Goal: Use online tool/utility: Utilize a website feature to perform a specific function

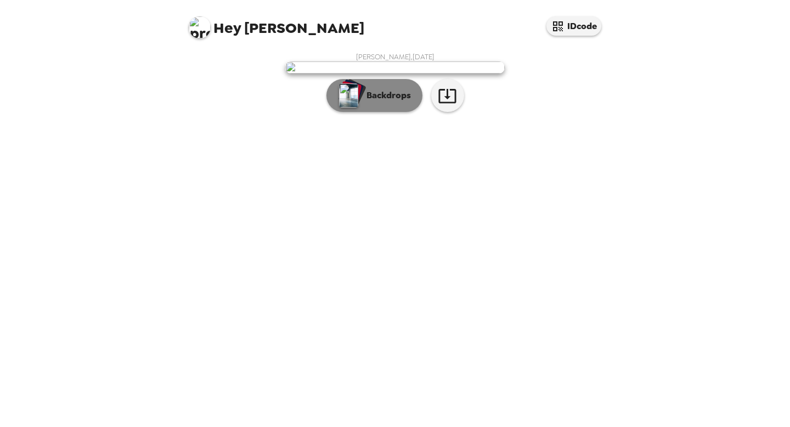
click at [397, 102] on p "Backdrops" at bounding box center [386, 95] width 50 height 13
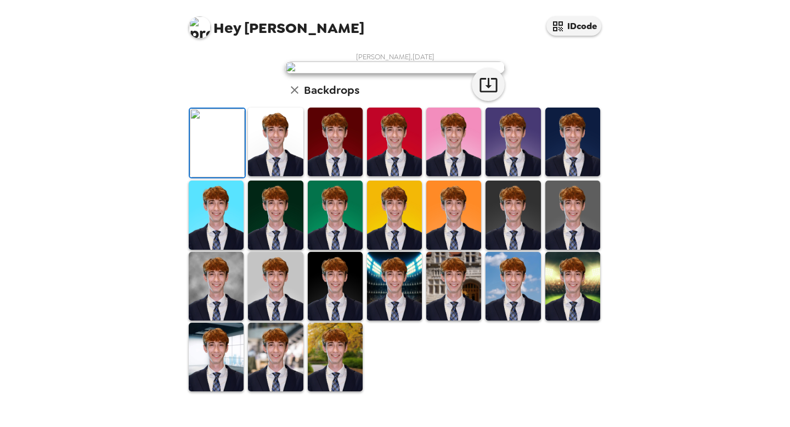
scroll to position [84, 0]
click at [287, 176] on img at bounding box center [275, 142] width 55 height 69
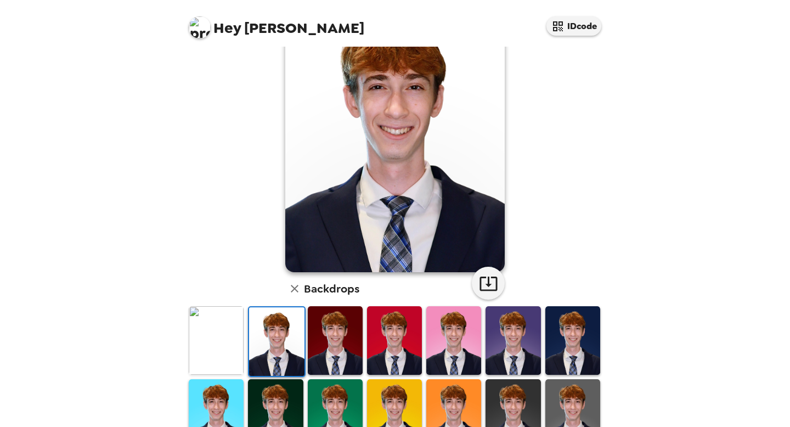
scroll to position [64, 0]
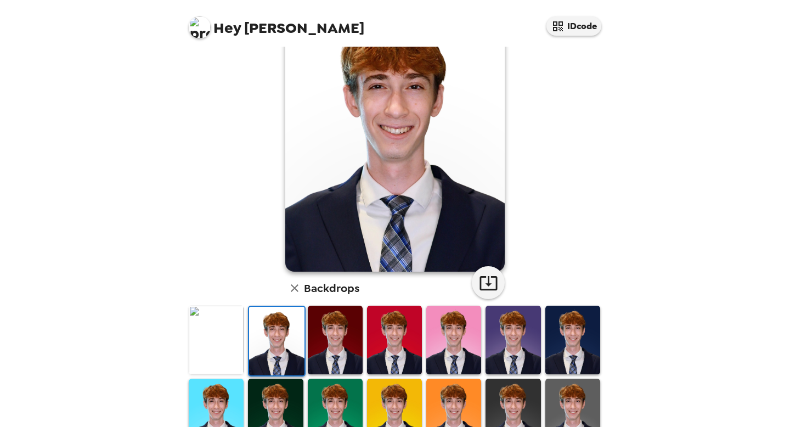
click at [326, 348] on img at bounding box center [335, 340] width 55 height 69
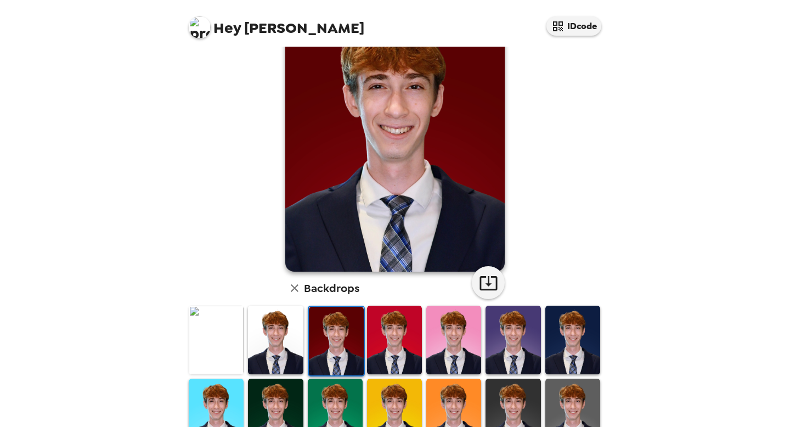
click at [377, 350] on img at bounding box center [394, 340] width 55 height 69
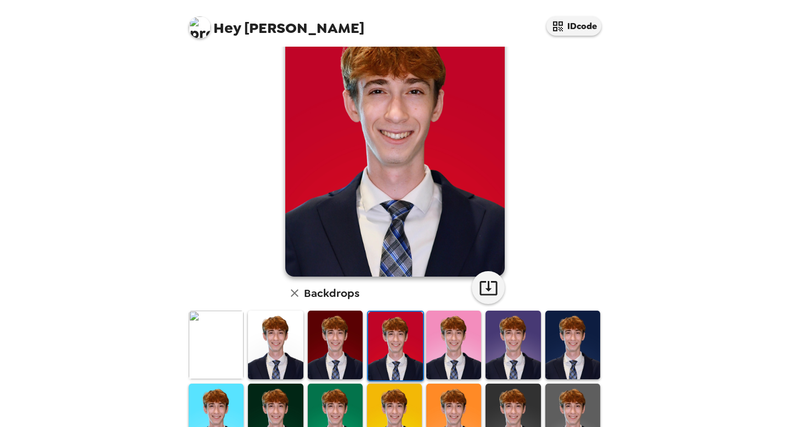
scroll to position [58, 0]
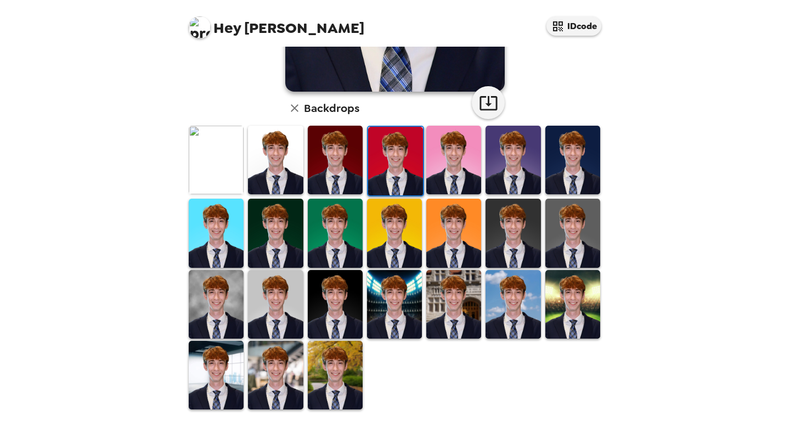
click at [517, 317] on img at bounding box center [513, 304] width 55 height 69
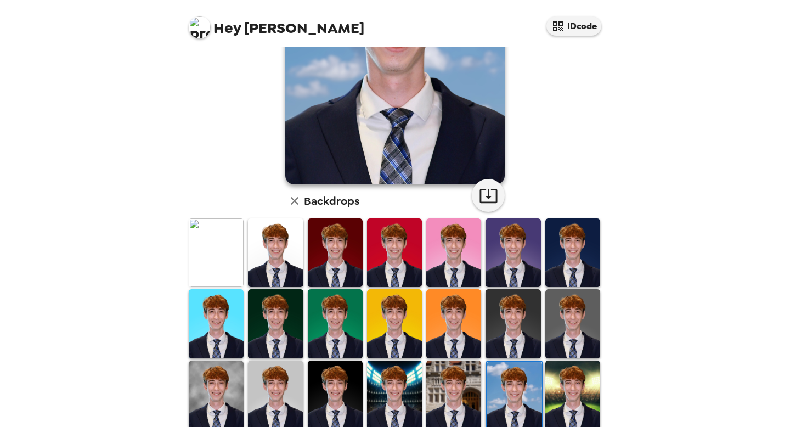
scroll to position [151, 0]
click at [221, 250] on img at bounding box center [216, 253] width 55 height 69
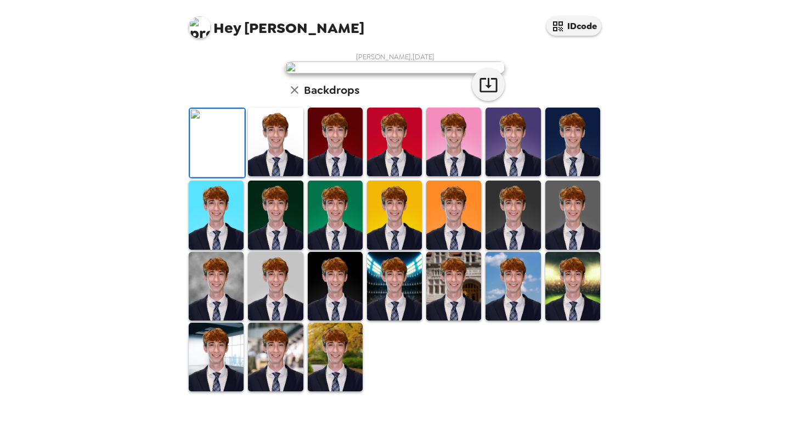
scroll to position [125, 0]
click at [212, 249] on img at bounding box center [216, 215] width 55 height 69
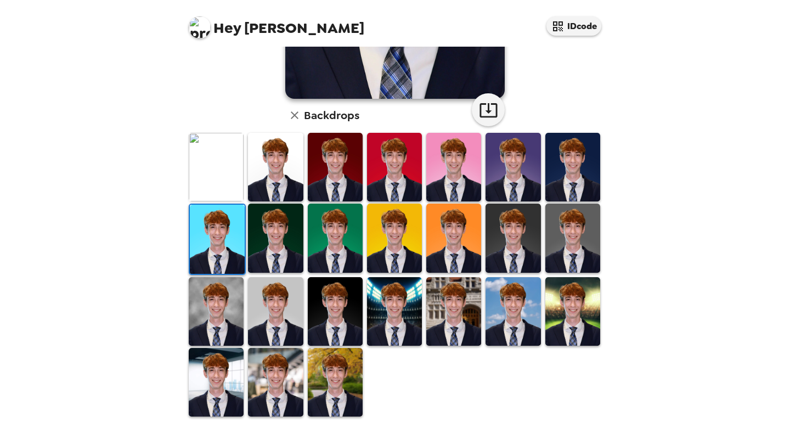
click at [289, 298] on img at bounding box center [275, 311] width 55 height 69
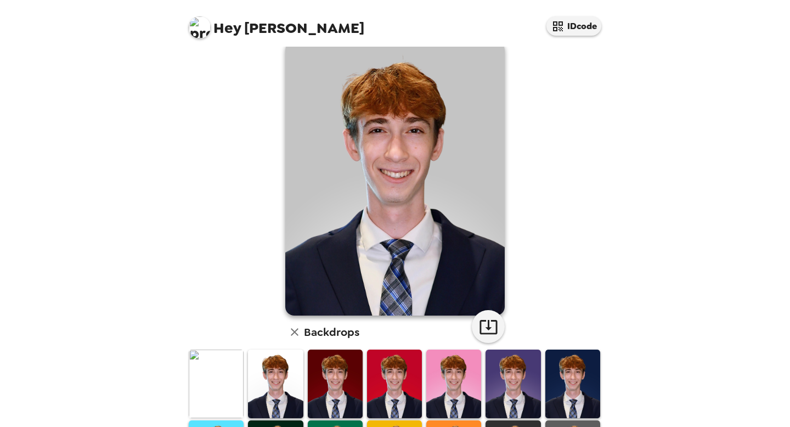
scroll to position [15, 0]
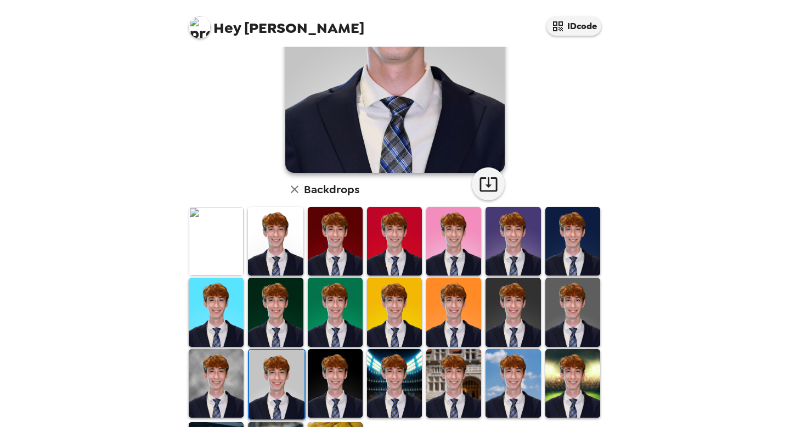
click at [447, 264] on img at bounding box center [453, 241] width 55 height 69
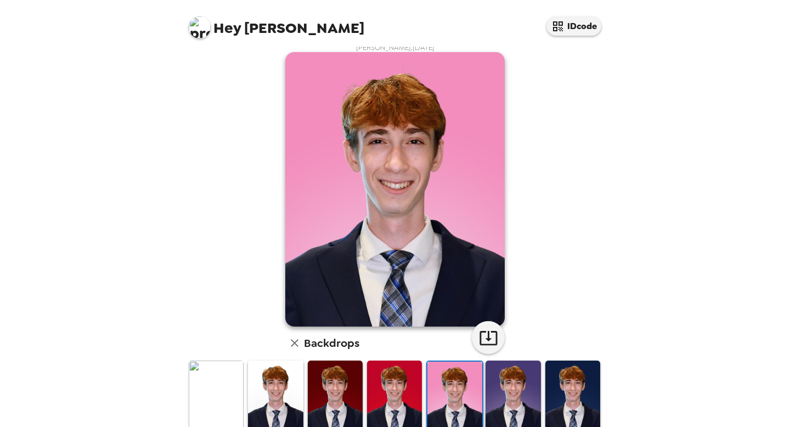
scroll to position [7, 0]
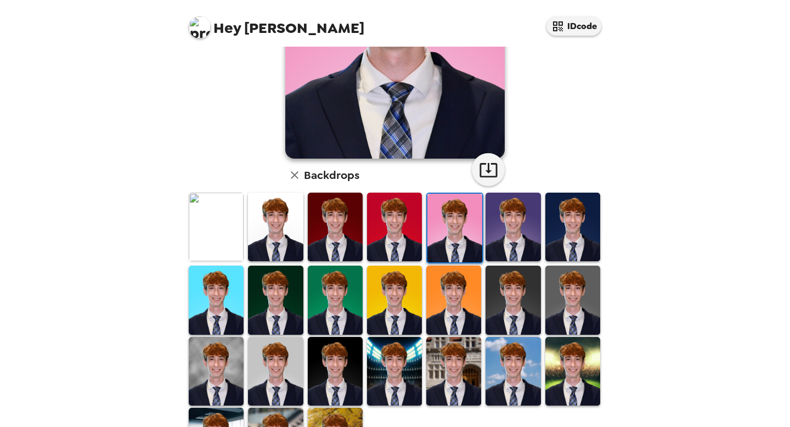
click at [460, 366] on img at bounding box center [453, 371] width 55 height 69
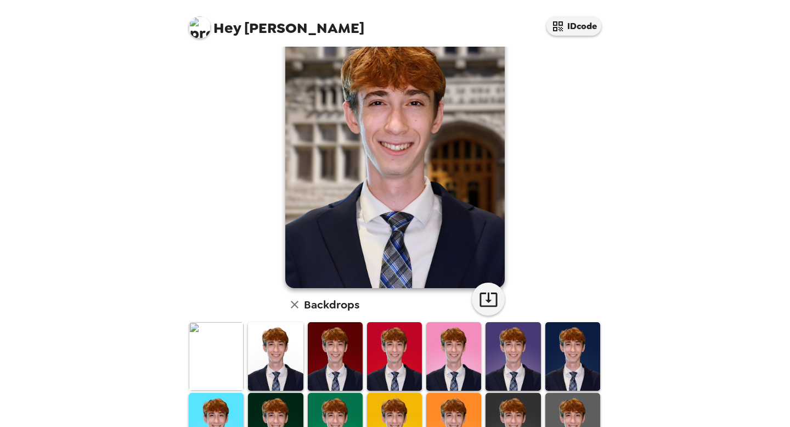
scroll to position [0, 0]
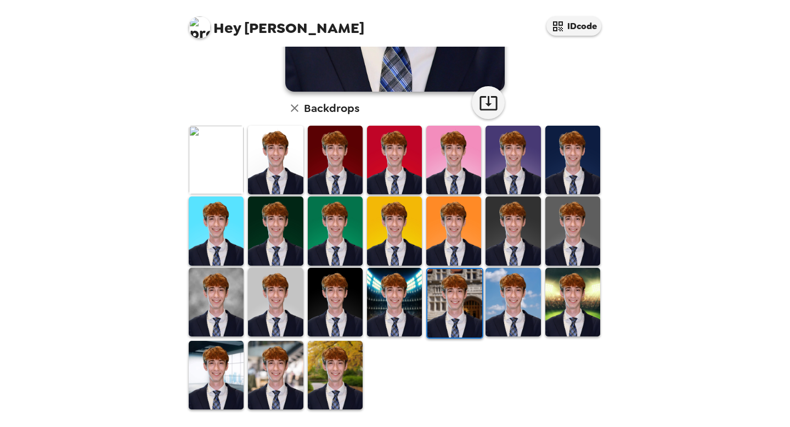
click at [319, 378] on img at bounding box center [335, 375] width 55 height 69
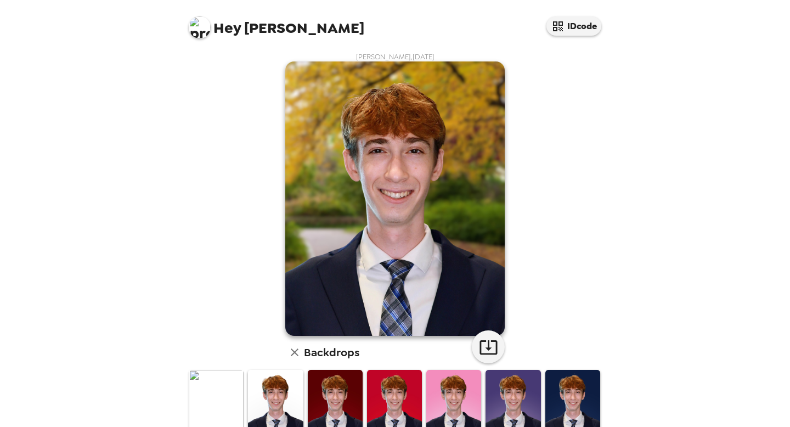
scroll to position [33, 0]
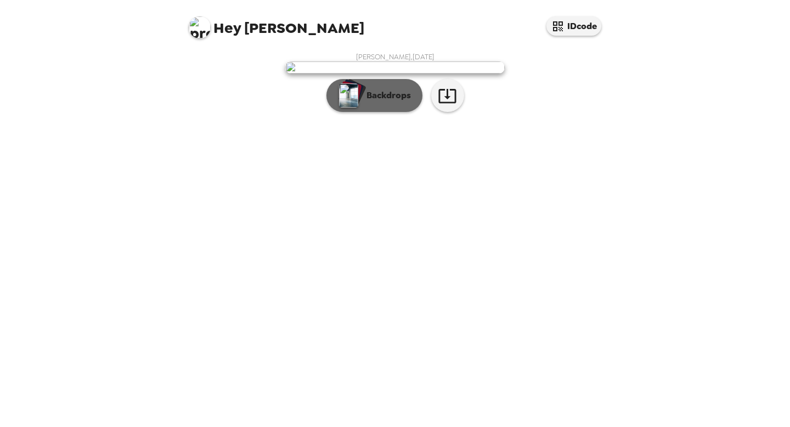
click at [397, 102] on p "Backdrops" at bounding box center [386, 95] width 50 height 13
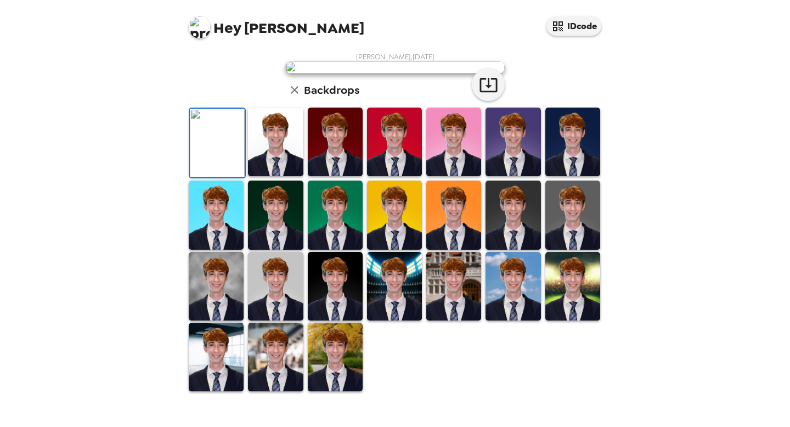
scroll to position [188, 0]
click at [407, 320] on img at bounding box center [394, 286] width 55 height 69
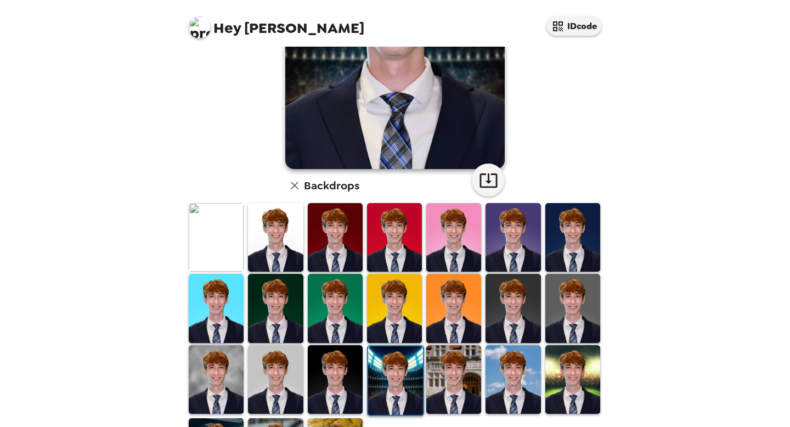
scroll to position [164, 0]
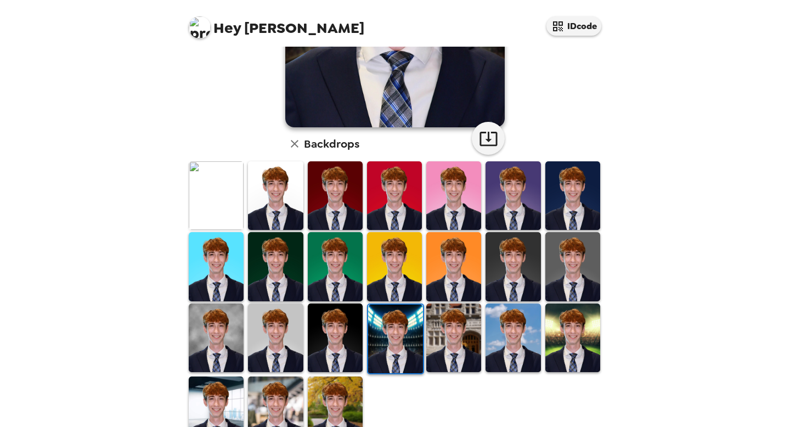
click at [505, 281] on img at bounding box center [513, 266] width 55 height 69
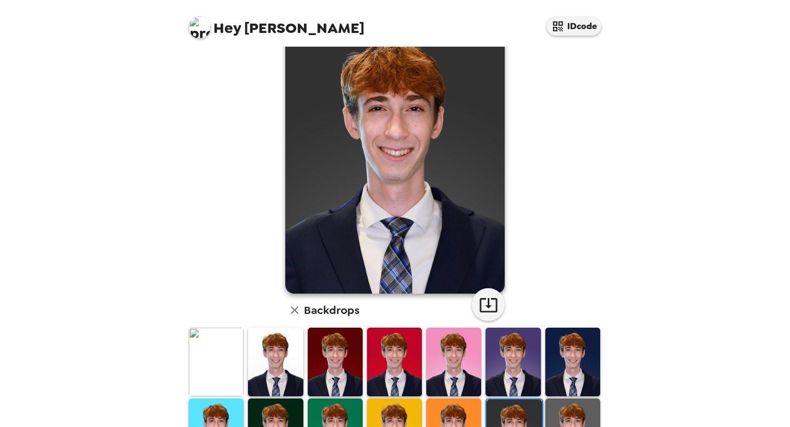
scroll to position [31, 0]
